Goal: Subscribe to service/newsletter

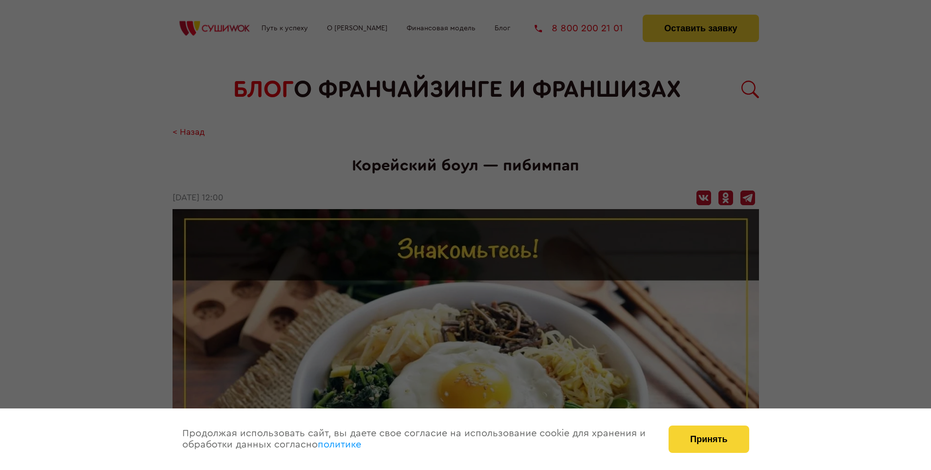
scroll to position [1407, 0]
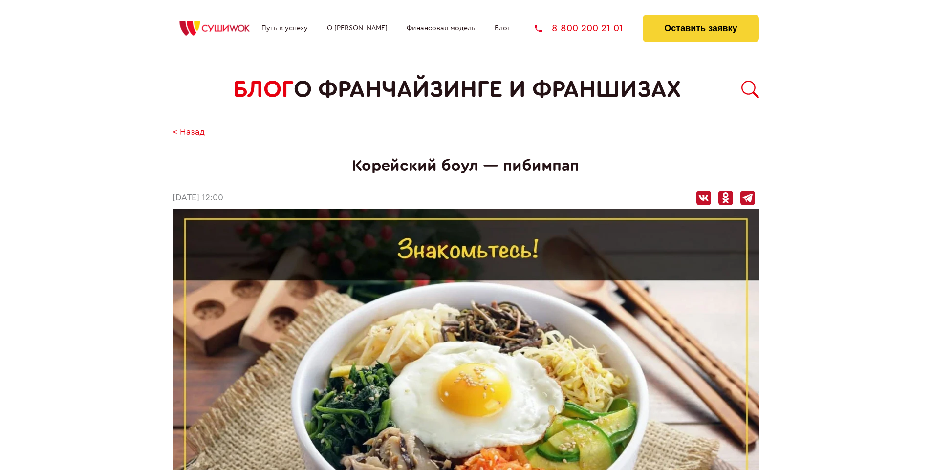
scroll to position [1407, 0]
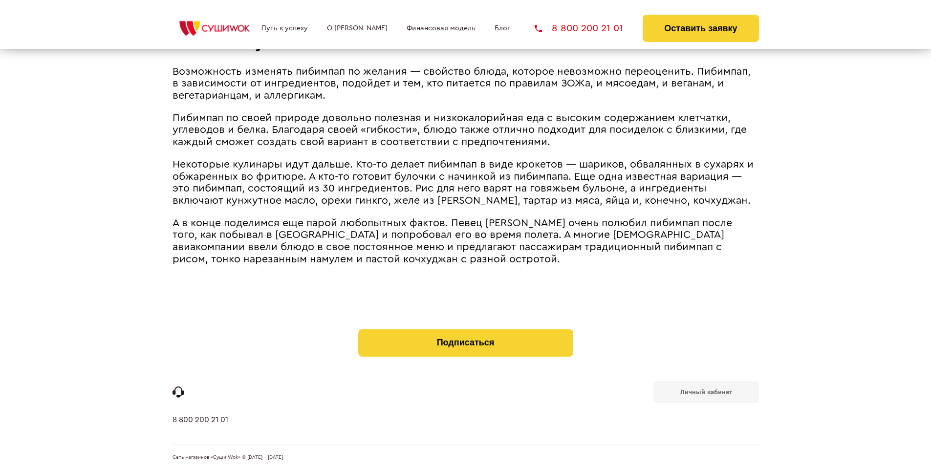
click at [706, 391] on b "Личный кабинет" at bounding box center [707, 392] width 52 height 6
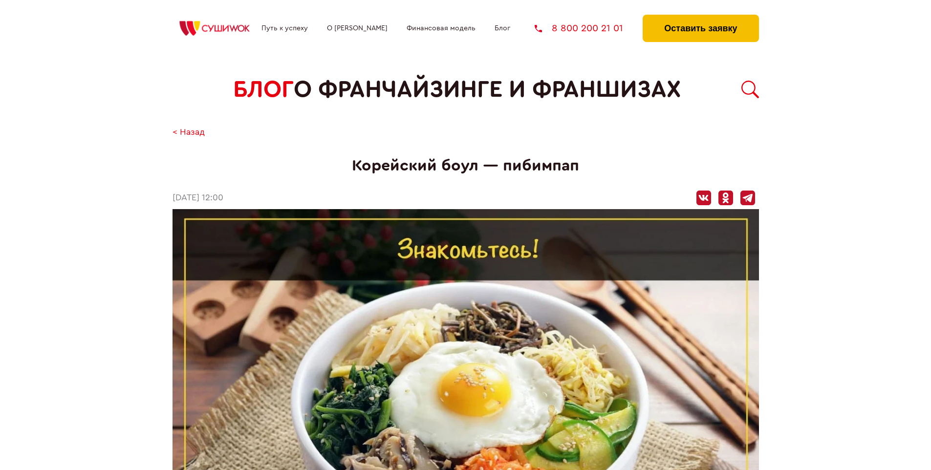
click at [701, 17] on button "Оставить заявку" at bounding box center [701, 28] width 116 height 27
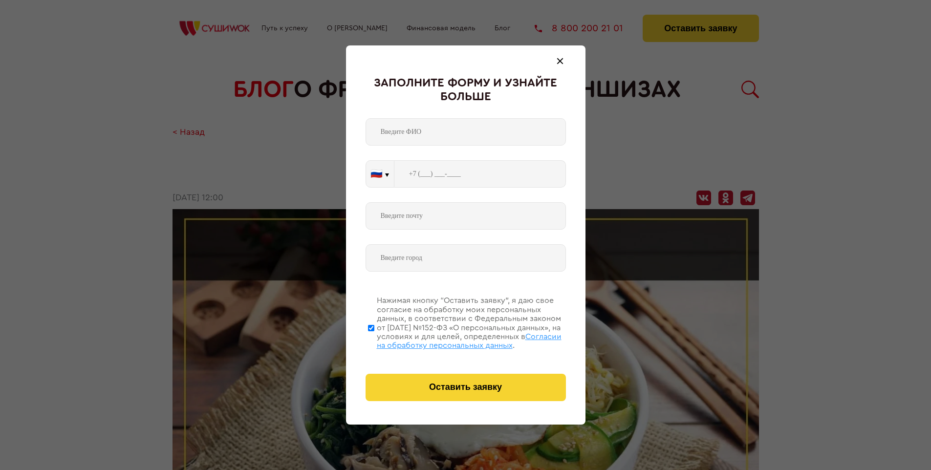
click at [453, 340] on span "Согласии на обработку персональных данных" at bounding box center [469, 341] width 185 height 17
click at [375, 340] on input "Нажимая кнопку “Оставить заявку”, я даю свое согласие на обработку моих персона…" at bounding box center [371, 328] width 6 height 78
checkbox input "false"
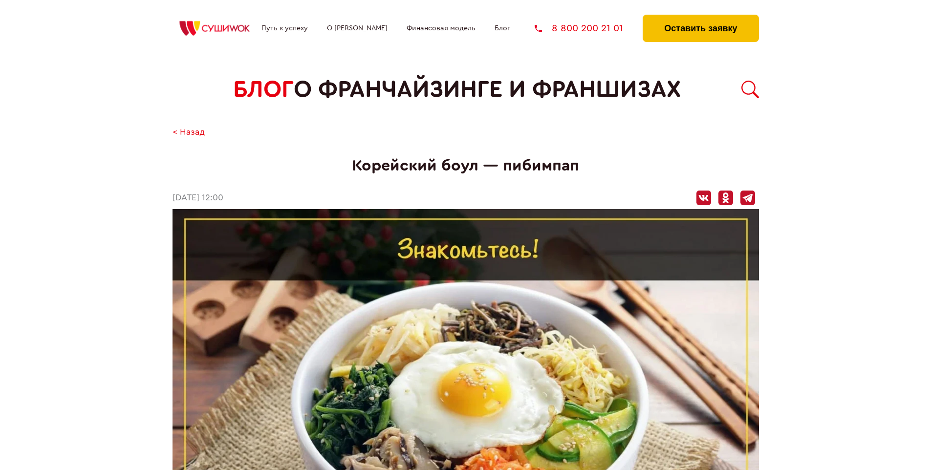
click at [701, 17] on button "Оставить заявку" at bounding box center [701, 28] width 116 height 27
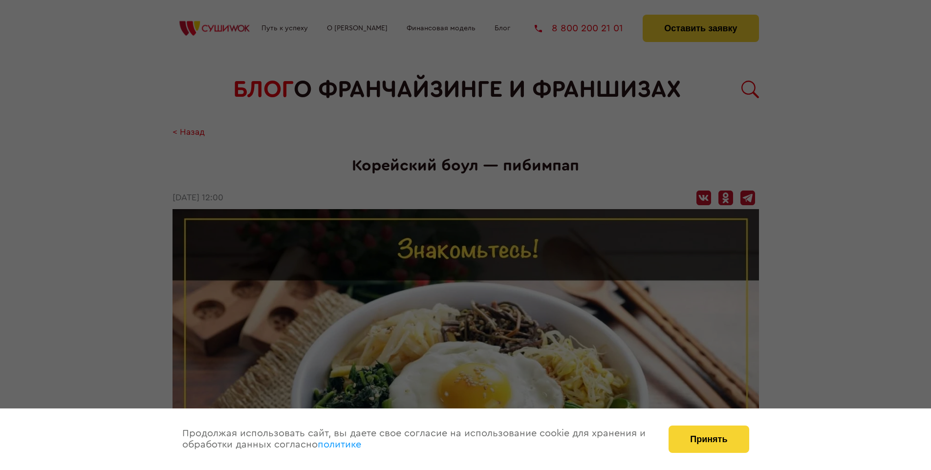
scroll to position [1407, 0]
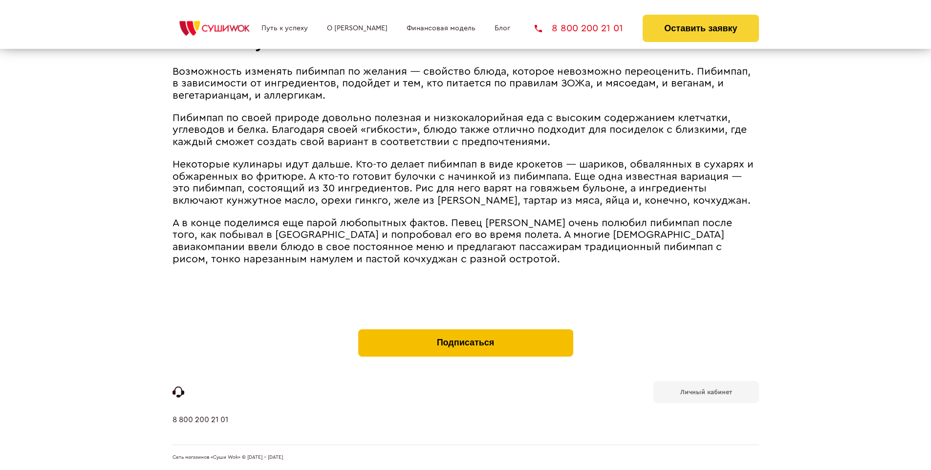
click at [465, 332] on button "Подписаться" at bounding box center [465, 343] width 215 height 27
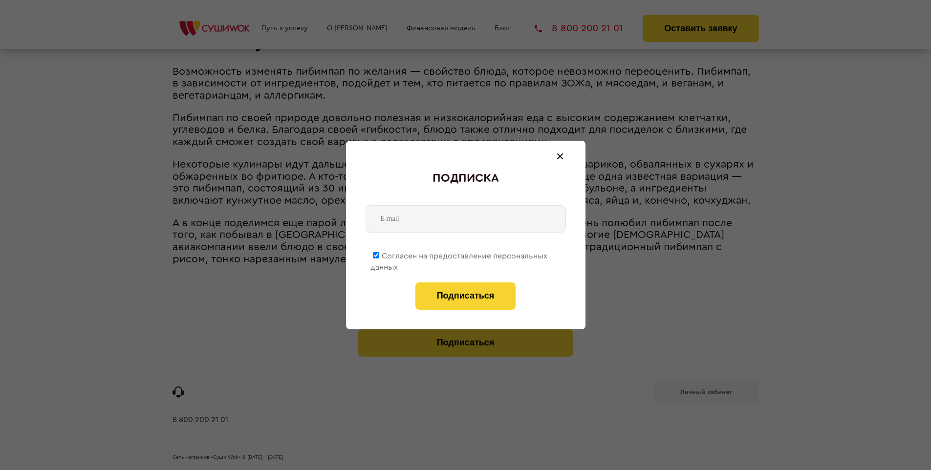
click at [460, 254] on span "Согласен на предоставление персональных данных" at bounding box center [459, 261] width 177 height 19
click at [379, 254] on input "Согласен на предоставление персональных данных" at bounding box center [376, 255] width 6 height 6
checkbox input "false"
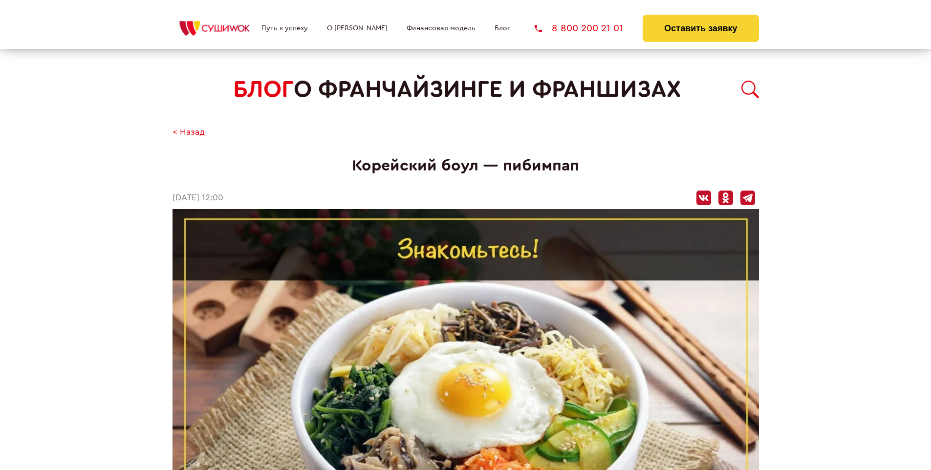
scroll to position [1407, 0]
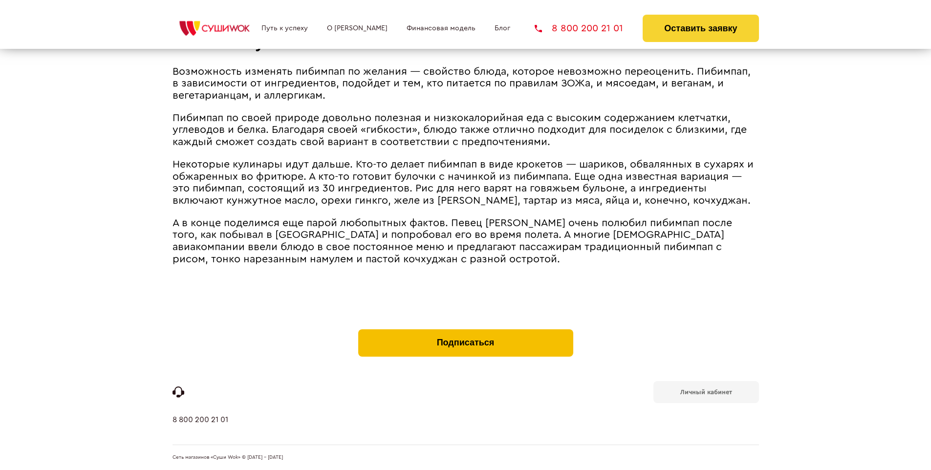
click at [465, 332] on button "Подписаться" at bounding box center [465, 343] width 215 height 27
